Goal: Task Accomplishment & Management: Manage account settings

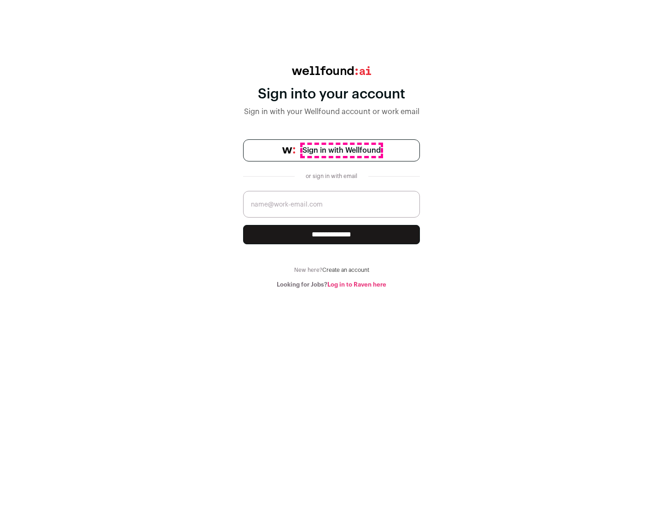
click at [341, 150] on span "Sign in with Wellfound" at bounding box center [341, 150] width 78 height 11
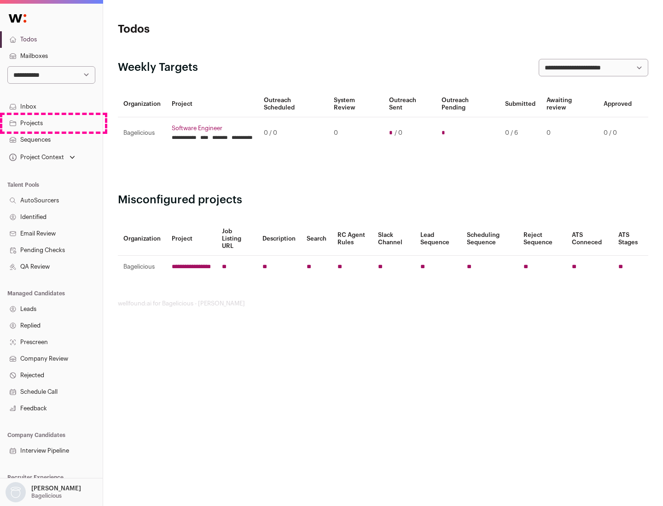
click at [51, 123] on link "Projects" at bounding box center [51, 123] width 103 height 17
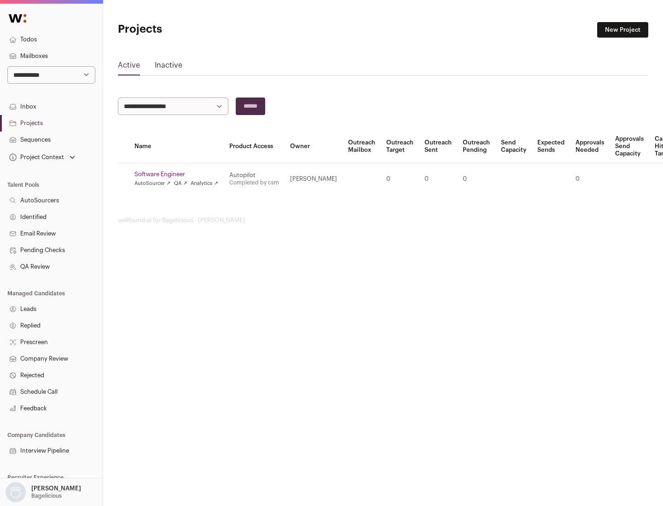
click at [179, 174] on link "Software Engineer" at bounding box center [176, 174] width 84 height 7
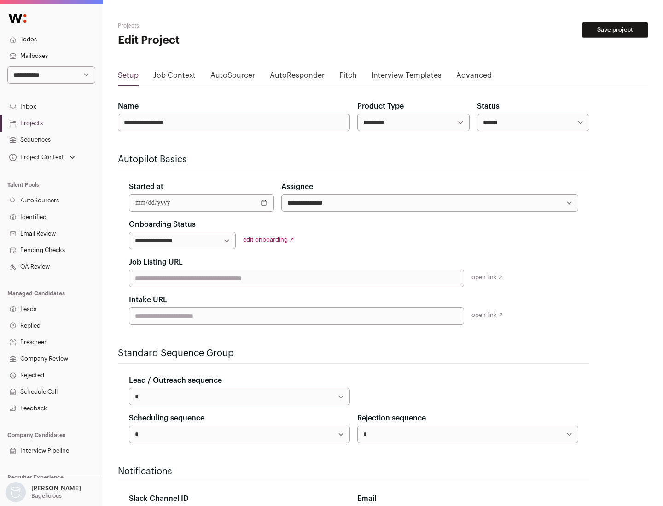
click at [615, 30] on button "Save project" at bounding box center [615, 30] width 66 height 16
